Goal: Information Seeking & Learning: Learn about a topic

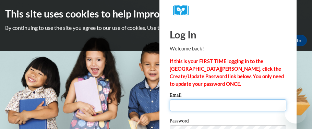
click at [173, 106] on input "Email" at bounding box center [228, 105] width 117 height 12
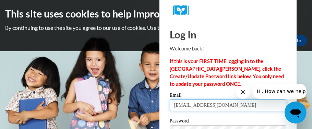
type input "gotellsabrina@gmail.com"
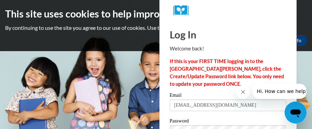
click at [0, 37] on div "This site uses cookies to help improve your learning experience. By continuing …" at bounding box center [156, 26] width 312 height 39
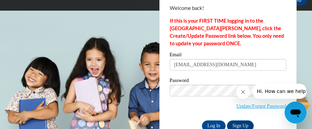
scroll to position [41, 0]
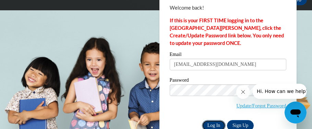
click at [210, 123] on input "Log In" at bounding box center [214, 125] width 24 height 11
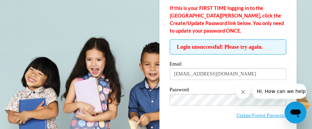
scroll to position [54, 0]
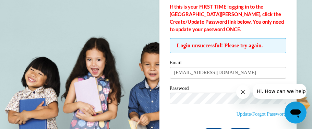
click at [308, 9] on body "This site uses cookies to help improve your learning experience. By continuing …" at bounding box center [156, 10] width 312 height 129
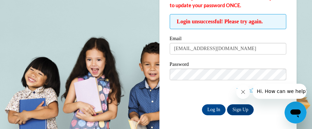
scroll to position [79, 0]
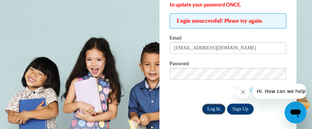
click at [213, 108] on input "Log In" at bounding box center [214, 109] width 24 height 11
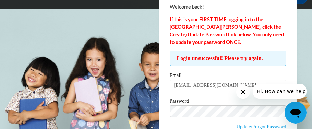
scroll to position [54, 0]
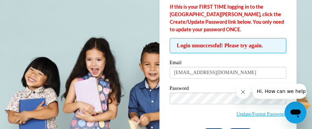
click at [307, 27] on body "This site uses cookies to help improve your learning experience. By continuing …" at bounding box center [156, 10] width 312 height 129
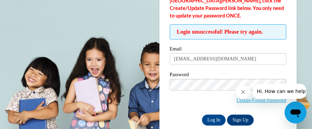
click at [230, 72] on label "Password" at bounding box center [228, 75] width 117 height 7
click at [212, 119] on input "Log In" at bounding box center [214, 119] width 24 height 11
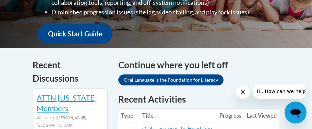
scroll to position [274, 0]
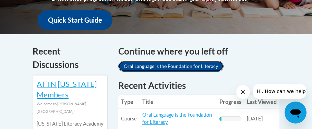
click at [132, 65] on link "Oral Language is the Foundation for Literacy" at bounding box center [170, 66] width 105 height 11
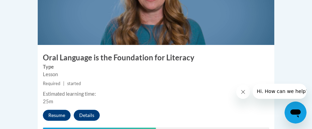
scroll to position [479, 0]
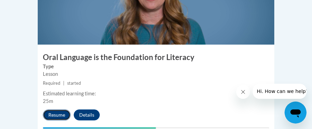
click at [56, 109] on button "Resume" at bounding box center [57, 114] width 28 height 11
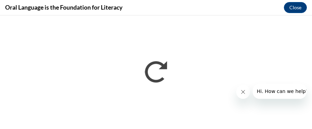
scroll to position [0, 0]
click at [311, 8] on div "Oral Language is the Foundation for Literacy Close" at bounding box center [156, 7] width 312 height 15
click at [14, 15] on div "Oral Language is the Foundation for Literacy Close" at bounding box center [156, 7] width 312 height 15
click at [312, 7] on div "Oral Language is the Foundation for Literacy Close" at bounding box center [156, 7] width 312 height 15
click at [310, 7] on div "Oral Language is the Foundation for Literacy Close" at bounding box center [156, 7] width 312 height 15
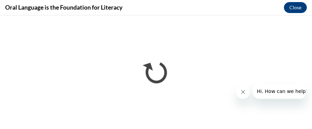
click at [229, 5] on div "Oral Language is the Foundation for Literacy Close" at bounding box center [156, 7] width 312 height 15
click at [312, 10] on div "Oral Language is the Foundation for Literacy Close" at bounding box center [156, 7] width 312 height 15
click at [312, 2] on div "Oral Language is the Foundation for Literacy Close" at bounding box center [156, 7] width 312 height 15
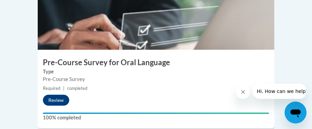
scroll to position [329, 0]
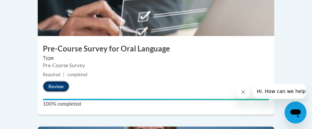
click at [52, 81] on button "Review" at bounding box center [56, 86] width 26 height 11
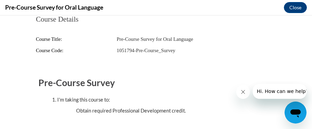
scroll to position [0, 0]
click at [52, 70] on fieldset "Pre-Course Survey I'm taking this course to: Obtain required Professional Devel…" at bounding box center [155, 94] width 235 height 48
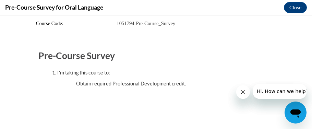
scroll to position [32, 0]
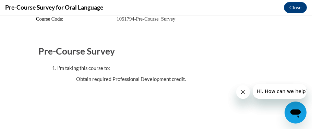
click at [0, 83] on body "Course Details Course Title: Pre-Course Survey for Oral Language Course Code: 1…" at bounding box center [156, 71] width 312 height 113
click at [49, 49] on h2 "Pre-Course Survey" at bounding box center [155, 51] width 235 height 13
click at [312, 2] on div "Pre-Course Survey for Oral Language Close" at bounding box center [156, 7] width 312 height 15
click at [11, 65] on body "Course Details Course Title: Pre-Course Survey for Oral Language Course Code: 1…" at bounding box center [156, 71] width 312 height 113
click at [0, 9] on div "Pre-Course Survey for Oral Language Close" at bounding box center [156, 7] width 312 height 15
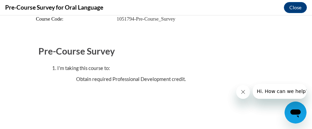
click at [184, 117] on div "Course Details Course Title: Pre-Course Survey for Oral Language Course Code: 1…" at bounding box center [155, 56] width 257 height 145
click at [192, 100] on div "Course Details Course Title: Pre-Course Survey for Oral Language Course Code: 1…" at bounding box center [155, 56] width 257 height 145
click at [307, 30] on body "Course Details Course Title: Pre-Course Survey for Oral Language Course Code: 1…" at bounding box center [156, 71] width 312 height 113
click at [6, 65] on body "Course Details Course Title: Pre-Course Survey for Oral Language Course Code: 1…" at bounding box center [156, 71] width 312 height 113
click at [0, 72] on body "Course Details Course Title: Pre-Course Survey for Oral Language Course Code: 1…" at bounding box center [156, 71] width 312 height 113
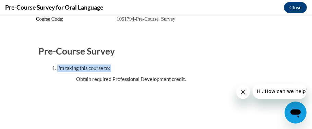
click at [0, 98] on body "Course Details Course Title: Pre-Course Survey for Oral Language Course Code: 1…" at bounding box center [156, 71] width 312 height 113
click at [33, 71] on div "Course Details Course Title: Pre-Course Survey for Oral Language Course Code: 1…" at bounding box center [155, 56] width 257 height 145
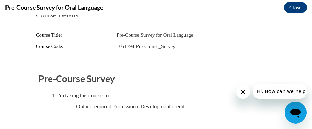
scroll to position [0, 0]
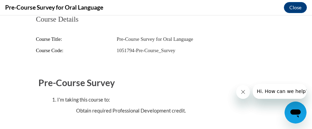
click at [18, 91] on body "Course Details Course Title: Pre-Course Survey for Oral Language Course Code: 1…" at bounding box center [156, 71] width 312 height 113
click at [18, 93] on body "Course Details Course Title: Pre-Course Survey for Oral Language Course Code: 1…" at bounding box center [156, 71] width 312 height 113
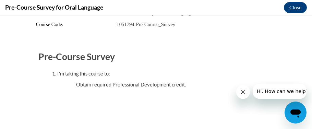
scroll to position [32, 0]
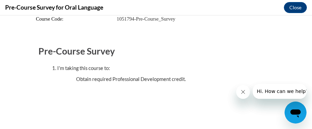
click at [65, 114] on div "Course Details Course Title: Pre-Course Survey for Oral Language Course Code: 1…" at bounding box center [155, 56] width 257 height 145
click at [22, 28] on body "Course Details Course Title: Pre-Course Survey for Oral Language Course Code: 1…" at bounding box center [156, 71] width 312 height 113
click at [60, 56] on h2 "Pre-Course Survey" at bounding box center [155, 51] width 235 height 13
click at [59, 67] on div "I'm taking this course to:" at bounding box center [162, 68] width 211 height 8
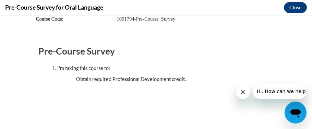
click at [92, 82] on ul "Obtain required Professional Development credit." at bounding box center [162, 79] width 201 height 8
click at [20, 9] on h4 "Pre-Course Survey for Oral Language" at bounding box center [54, 7] width 98 height 9
click at [167, 96] on div "Course Details Course Title: Pre-Course Survey for Oral Language Course Code: 1…" at bounding box center [155, 56] width 257 height 145
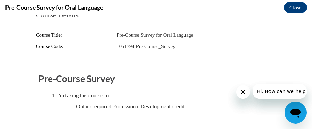
scroll to position [0, 0]
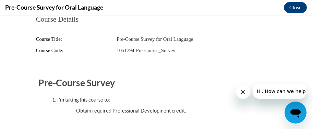
click at [0, 58] on body "Course Details Course Title: Pre-Course Survey for Oral Language Course Code: 1…" at bounding box center [156, 71] width 312 height 113
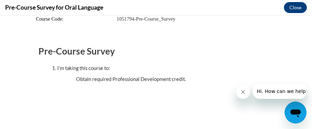
click at [312, 117] on body "Course Details Course Title: Pre-Course Survey for Oral Language Course Code: 1…" at bounding box center [156, 71] width 312 height 113
click at [3, 114] on body "Course Details Course Title: Pre-Course Survey for Oral Language Course Code: 1…" at bounding box center [156, 71] width 312 height 113
click at [9, 63] on body "Course Details Course Title: Pre-Course Survey for Oral Language Course Code: 1…" at bounding box center [156, 71] width 312 height 113
click at [312, 2] on div "Pre-Course Survey for Oral Language Close" at bounding box center [156, 7] width 312 height 15
click at [50, 56] on h2 "Pre-Course Survey" at bounding box center [155, 51] width 235 height 13
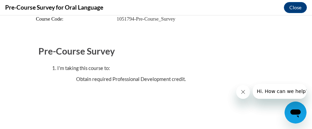
click at [50, 56] on h2 "Pre-Course Survey" at bounding box center [155, 51] width 235 height 13
click at [20, 84] on body "Course Details Course Title: Pre-Course Survey for Oral Language Course Code: 1…" at bounding box center [156, 71] width 312 height 113
click at [72, 90] on div "Course Details Course Title: Pre-Course Survey for Oral Language Course Code: 1…" at bounding box center [155, 56] width 257 height 145
click at [0, 56] on body "Course Details Course Title: Pre-Course Survey for Oral Language Course Code: 1…" at bounding box center [156, 71] width 312 height 113
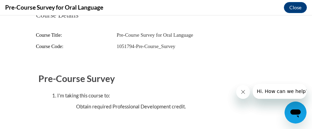
scroll to position [0, 0]
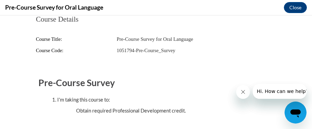
click at [120, 38] on span "Pre-Course Survey for Oral Language" at bounding box center [155, 38] width 76 height 5
click at [47, 25] on fieldset "Course Details Course Title: Pre-Course Survey for Oral Language Course Code: 1…" at bounding box center [155, 38] width 248 height 47
click at [51, 25] on fieldset "Course Details Course Title: Pre-Course Survey for Oral Language Course Code: 1…" at bounding box center [155, 38] width 248 height 47
click at [116, 51] on div "Course Code: 1051794-Pre-Course_Survey" at bounding box center [155, 51] width 239 height 8
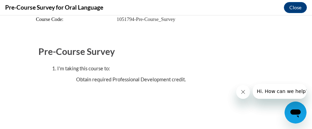
scroll to position [32, 0]
click at [312, 97] on body "Course Details Course Title: Pre-Course Survey for Oral Language Course Code: 1…" at bounding box center [156, 71] width 312 height 113
click at [207, 44] on fieldset "Pre-Course Survey I'm taking this course to: Obtain required Professional Devel…" at bounding box center [155, 62] width 235 height 48
click at [227, 7] on div "Pre-Course Survey for Oral Language Close" at bounding box center [156, 7] width 312 height 15
click at [59, 65] on div "I'm taking this course to:" at bounding box center [162, 68] width 211 height 8
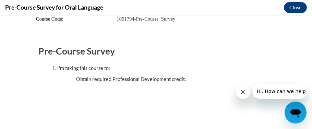
click at [60, 68] on div "I'm taking this course to:" at bounding box center [162, 68] width 211 height 8
click at [81, 80] on ul "Obtain required Professional Development credit." at bounding box center [162, 79] width 201 height 8
click at [109, 80] on ul "Obtain required Professional Development credit." at bounding box center [162, 79] width 201 height 8
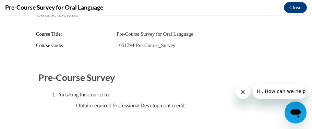
scroll to position [0, 0]
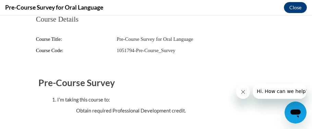
click at [0, 71] on body "Course Details Course Title: Pre-Course Survey for Oral Language Course Code: 1…" at bounding box center [156, 71] width 312 height 113
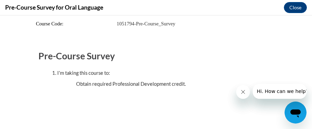
scroll to position [32, 0]
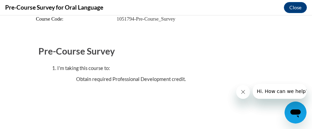
click at [0, 101] on body "Course Details Course Title: Pre-Course Survey for Oral Language Course Code: 1…" at bounding box center [156, 71] width 312 height 113
click at [0, 67] on body "Course Details Course Title: Pre-Course Survey for Oral Language Course Code: 1…" at bounding box center [156, 71] width 312 height 113
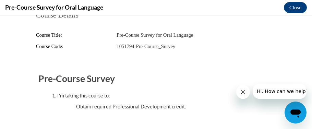
scroll to position [0, 0]
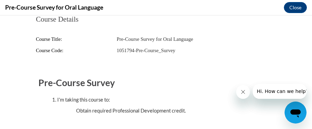
click at [281, 53] on div "Course Details Course Title: Pre-Course Survey for Oral Language Course Code: 1…" at bounding box center [155, 38] width 259 height 47
click at [207, 114] on ul "Obtain required Professional Development credit." at bounding box center [162, 111] width 201 height 8
click at [312, 84] on body "Course Details Course Title: Pre-Course Survey for Oral Language Course Code: 1…" at bounding box center [156, 71] width 312 height 113
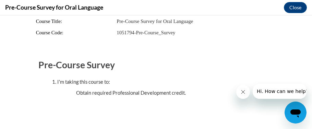
scroll to position [4, 0]
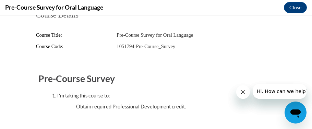
click at [312, 84] on body "Course Details Course Title: Pre-Course Survey for Oral Language Course Code: 1…" at bounding box center [156, 71] width 312 height 113
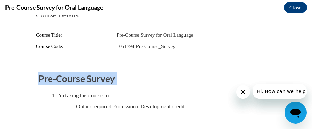
scroll to position [0, 0]
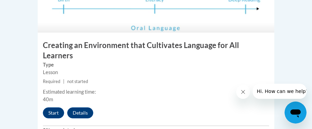
scroll to position [671, 0]
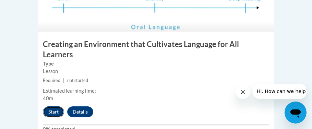
click at [53, 106] on button "Start" at bounding box center [53, 111] width 21 height 11
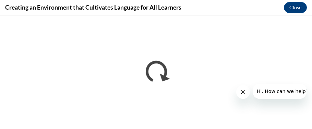
scroll to position [0, 0]
click at [312, 11] on div "Creating an Environment that Cultivates Language for All Learners Close" at bounding box center [156, 7] width 312 height 15
click at [312, 5] on div "Creating an Environment that Cultivates Language for All Learners Close" at bounding box center [156, 7] width 312 height 15
click at [312, 13] on div "Creating an Environment that Cultivates Language for All Learners Close" at bounding box center [156, 7] width 312 height 15
click at [312, 14] on div "Creating an Environment that Cultivates Language for All Learners Close" at bounding box center [156, 7] width 312 height 15
